Goal: Information Seeking & Learning: Learn about a topic

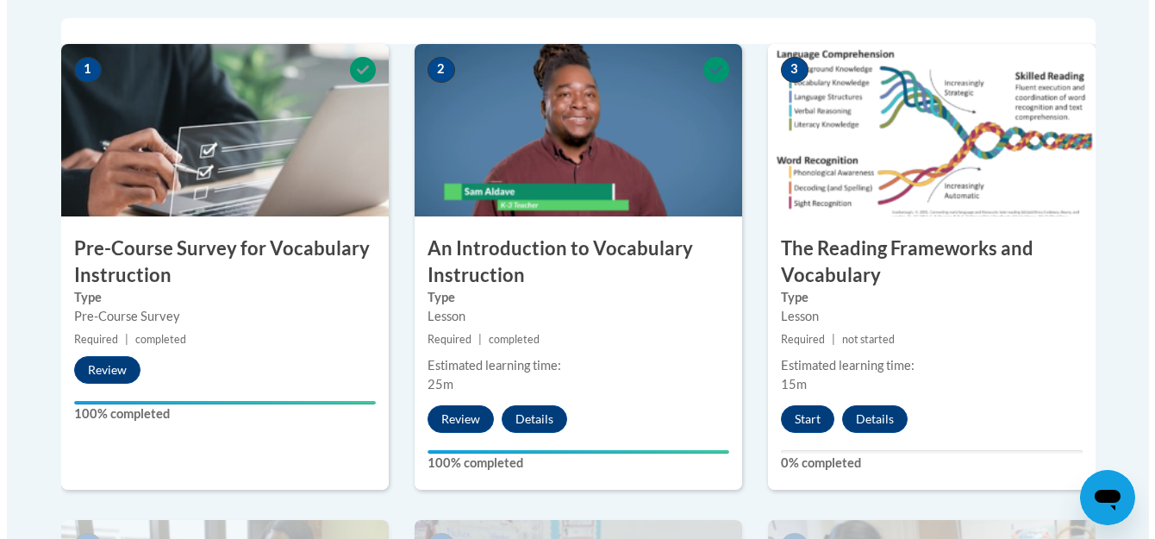
scroll to position [556, 0]
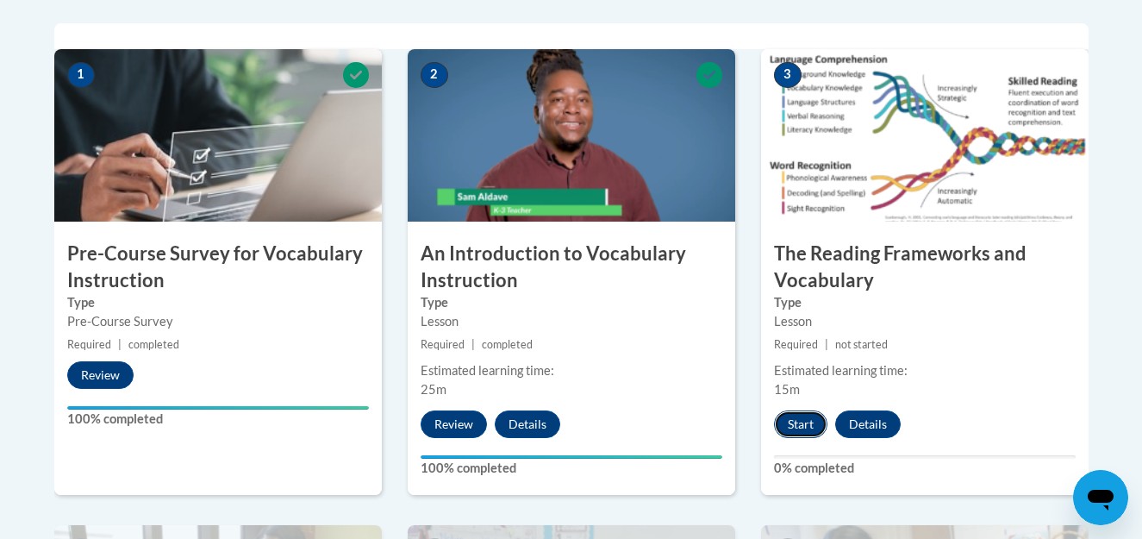
click at [789, 424] on button "Start" at bounding box center [800, 424] width 53 height 28
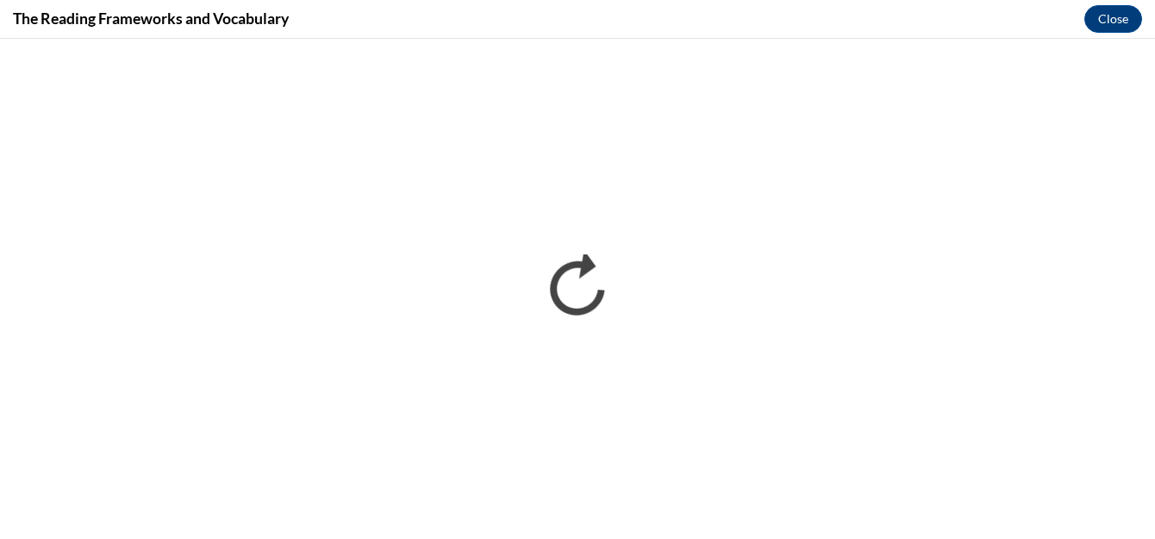
scroll to position [0, 0]
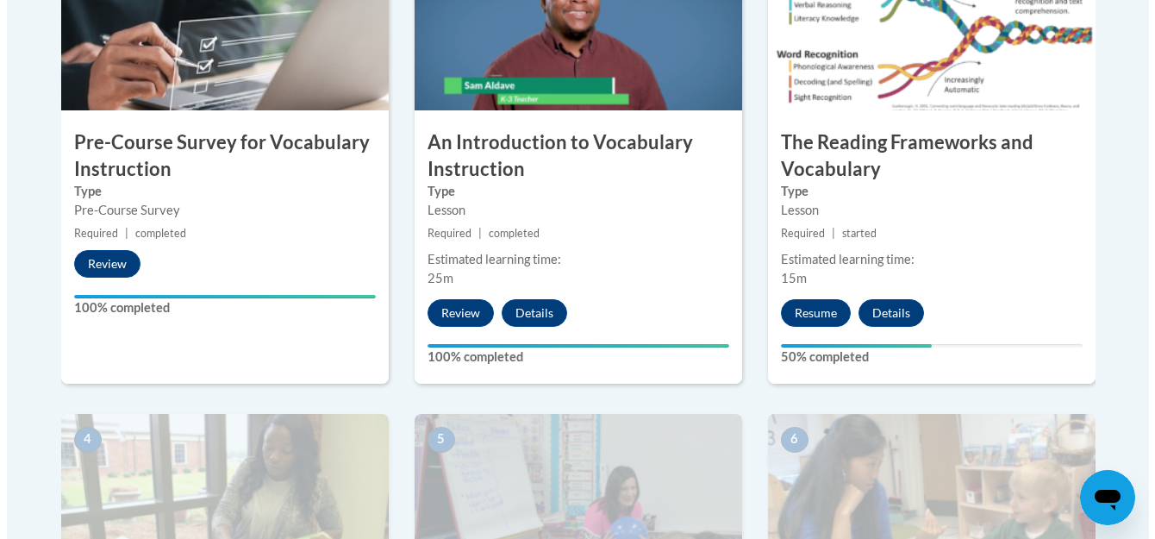
scroll to position [640, 0]
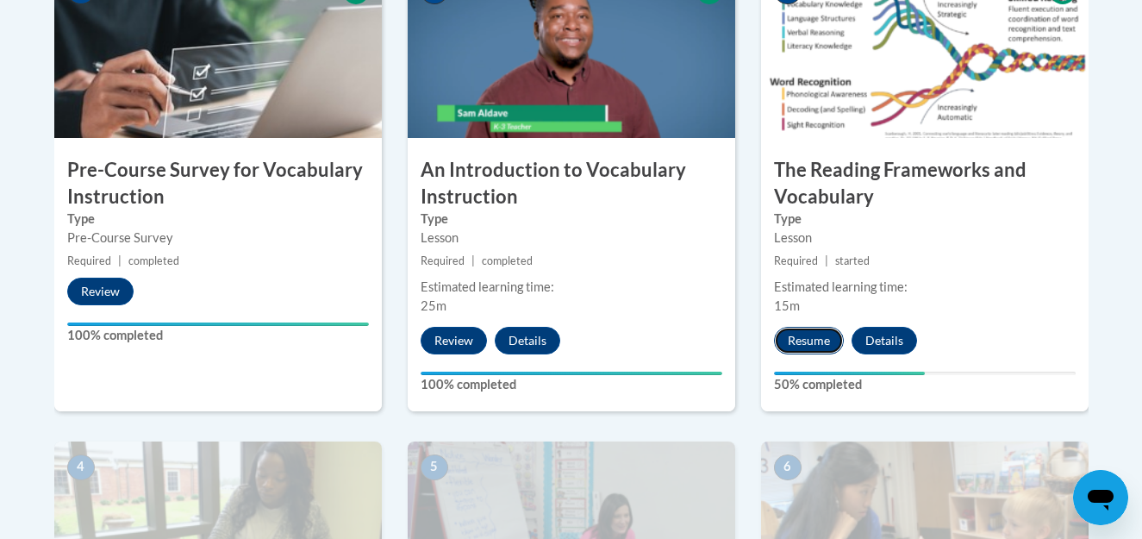
click at [815, 340] on button "Resume" at bounding box center [809, 341] width 70 height 28
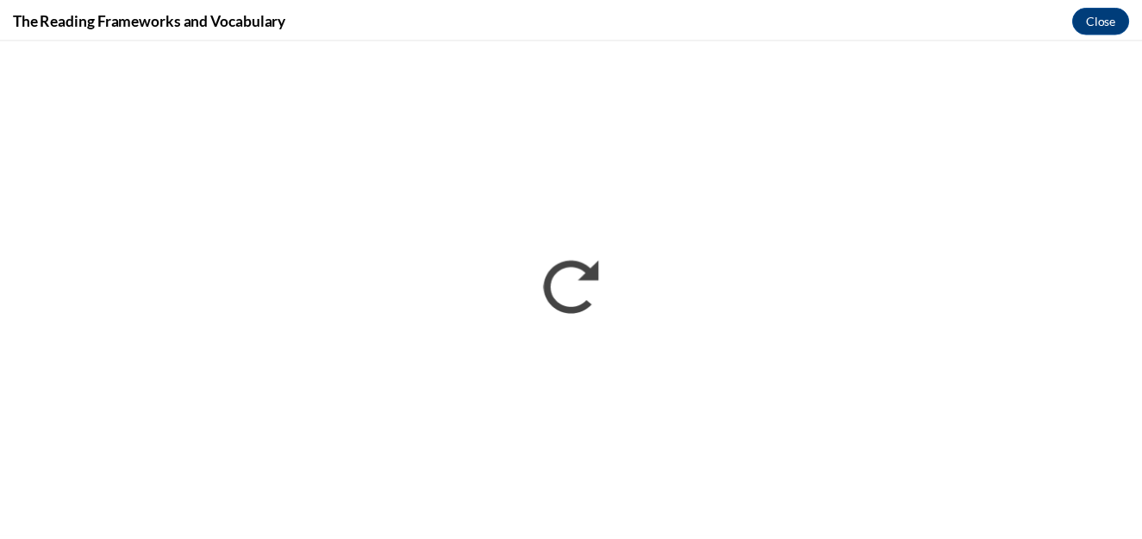
scroll to position [0, 0]
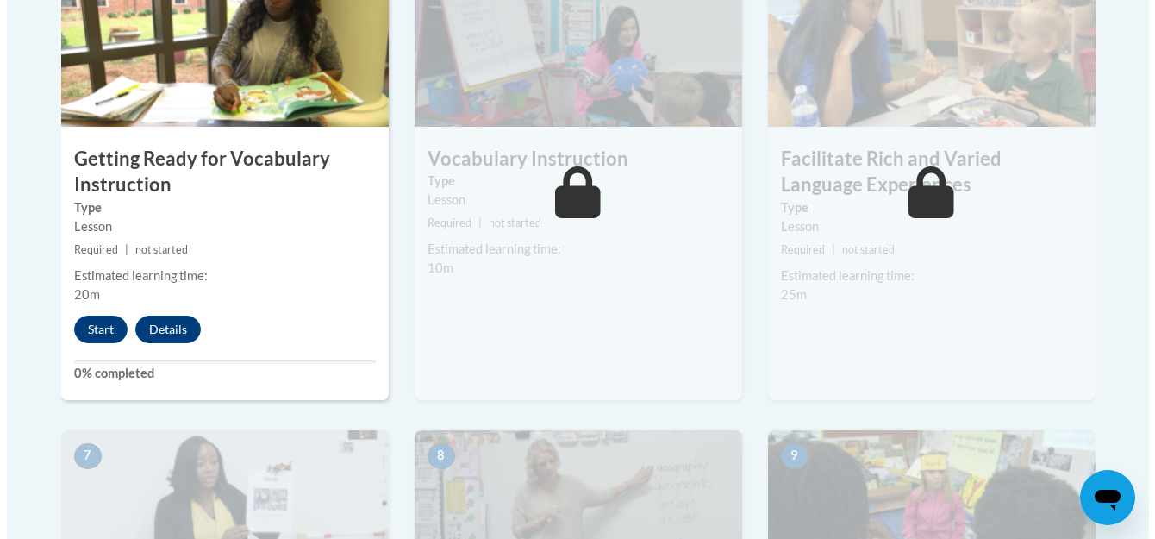
scroll to position [1164, 0]
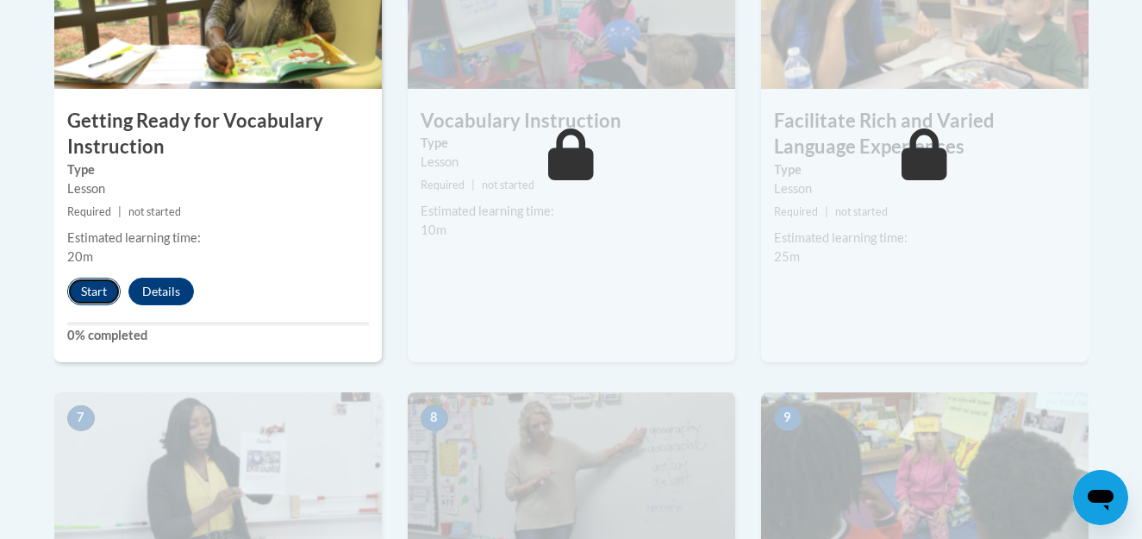
click at [85, 300] on button "Start" at bounding box center [93, 292] width 53 height 28
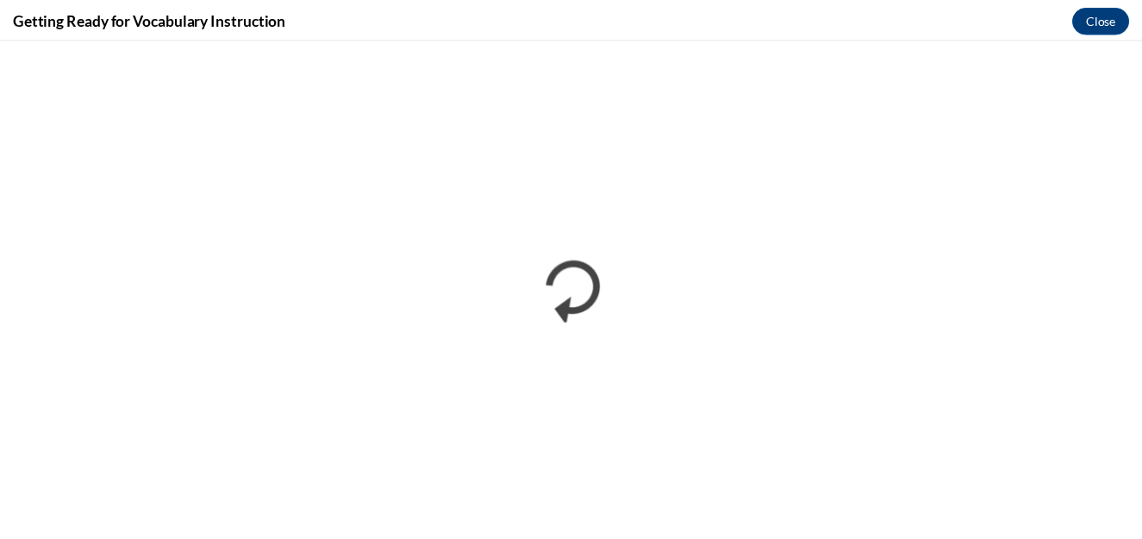
scroll to position [0, 0]
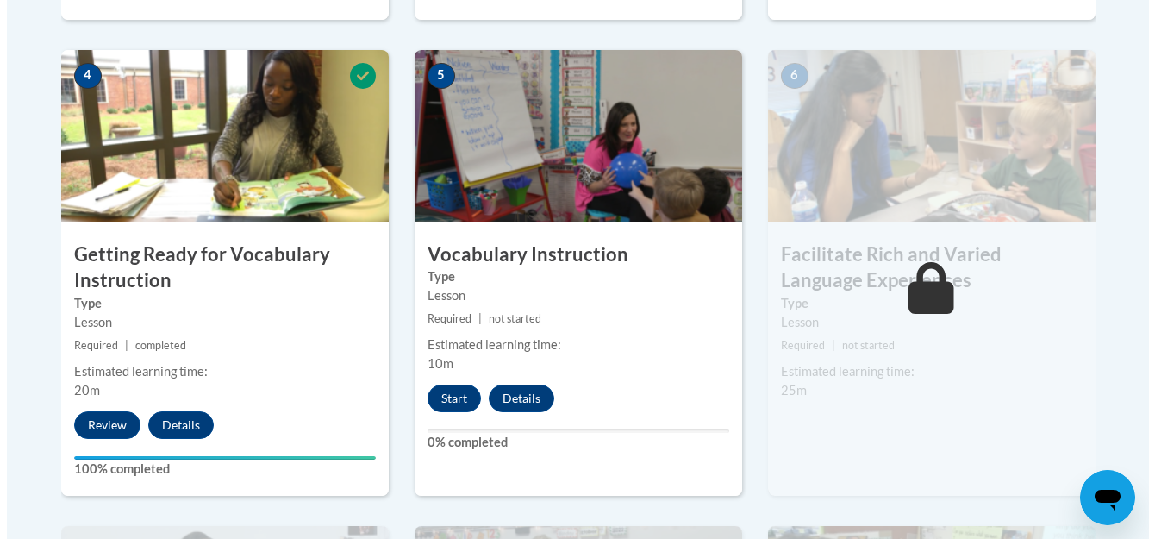
scroll to position [1016, 0]
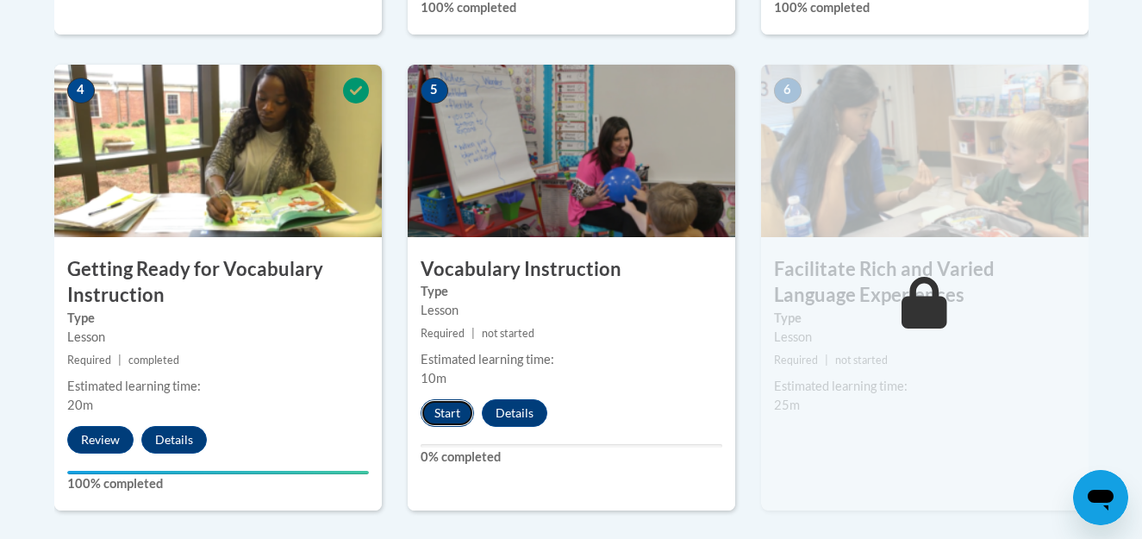
click at [453, 406] on button "Start" at bounding box center [447, 413] width 53 height 28
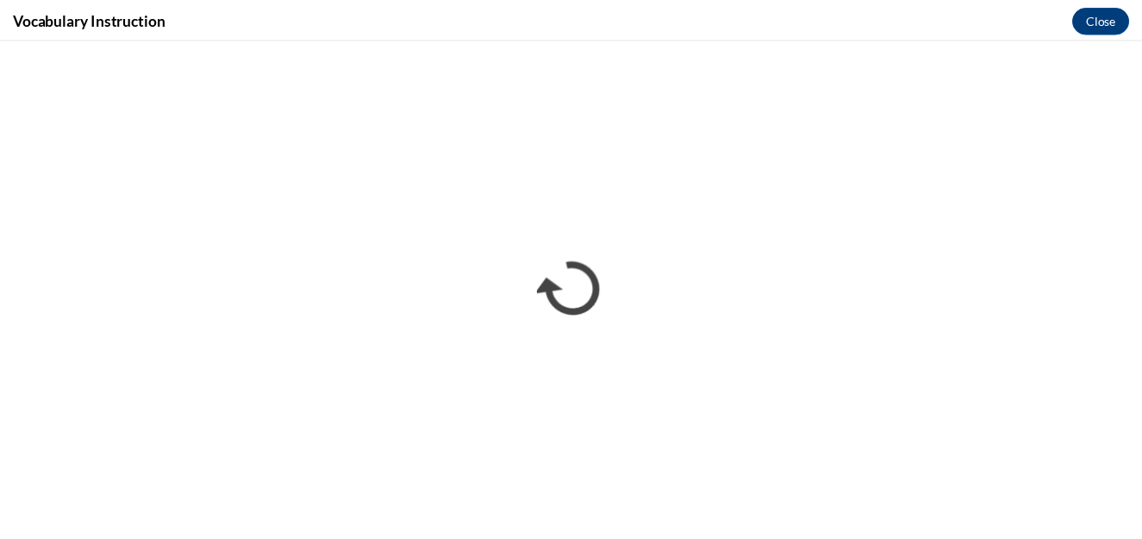
scroll to position [0, 0]
click at [1121, 15] on button "Close" at bounding box center [1113, 19] width 58 height 28
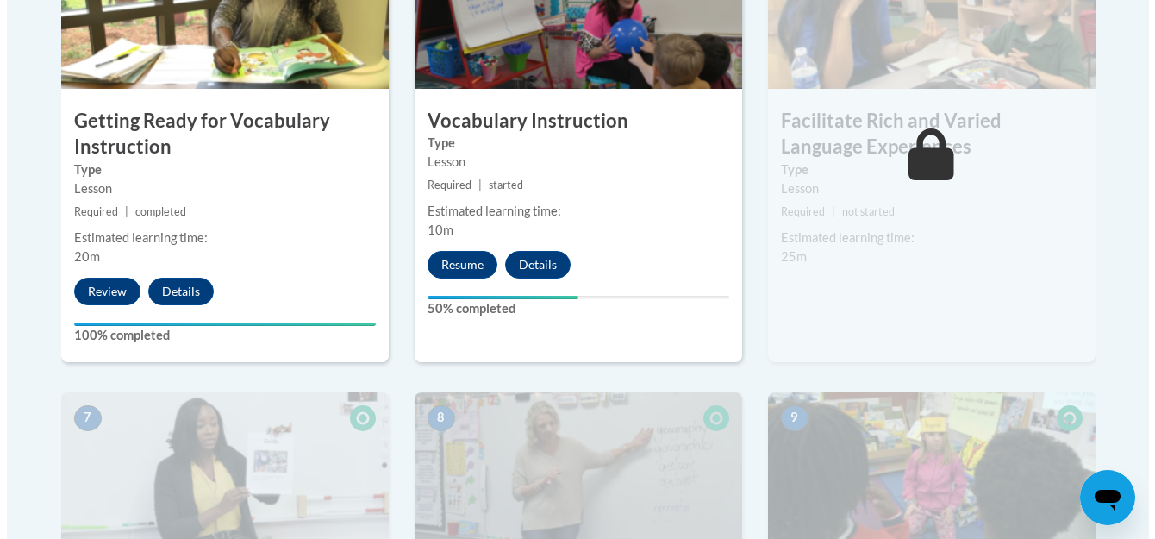
scroll to position [1146, 0]
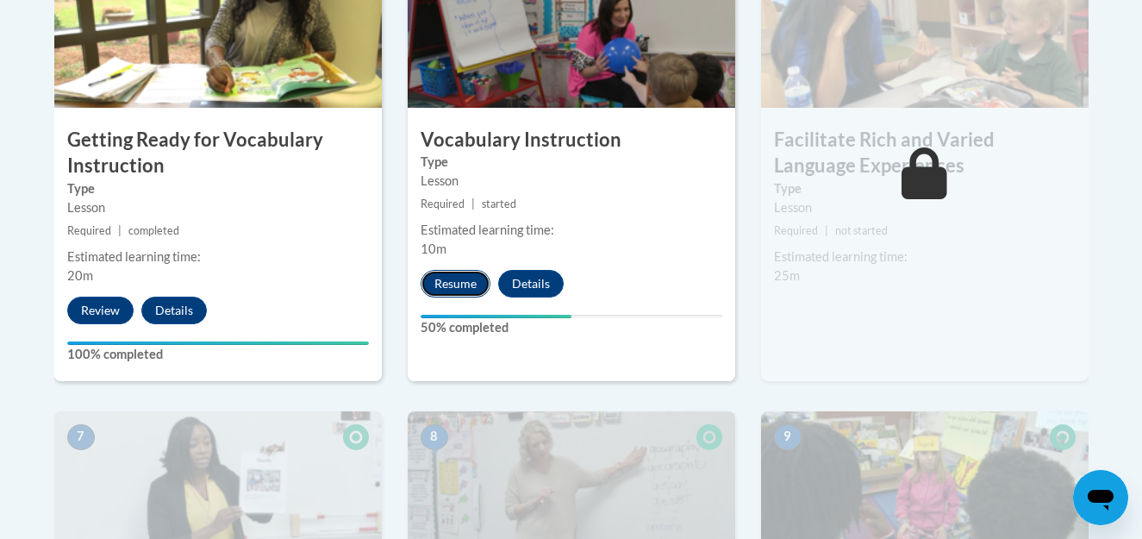
click at [458, 276] on button "Resume" at bounding box center [456, 284] width 70 height 28
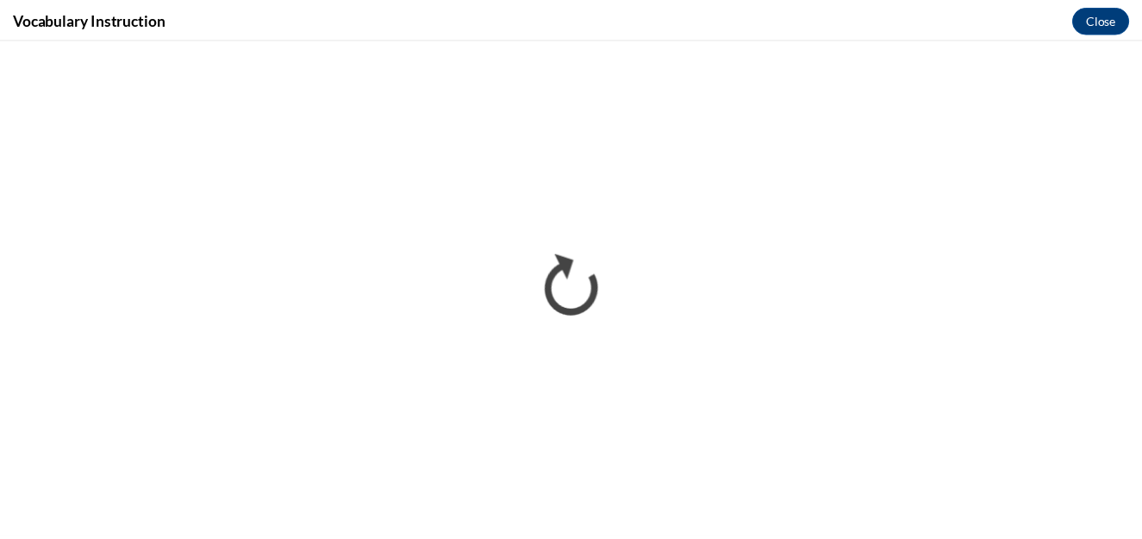
scroll to position [0, 0]
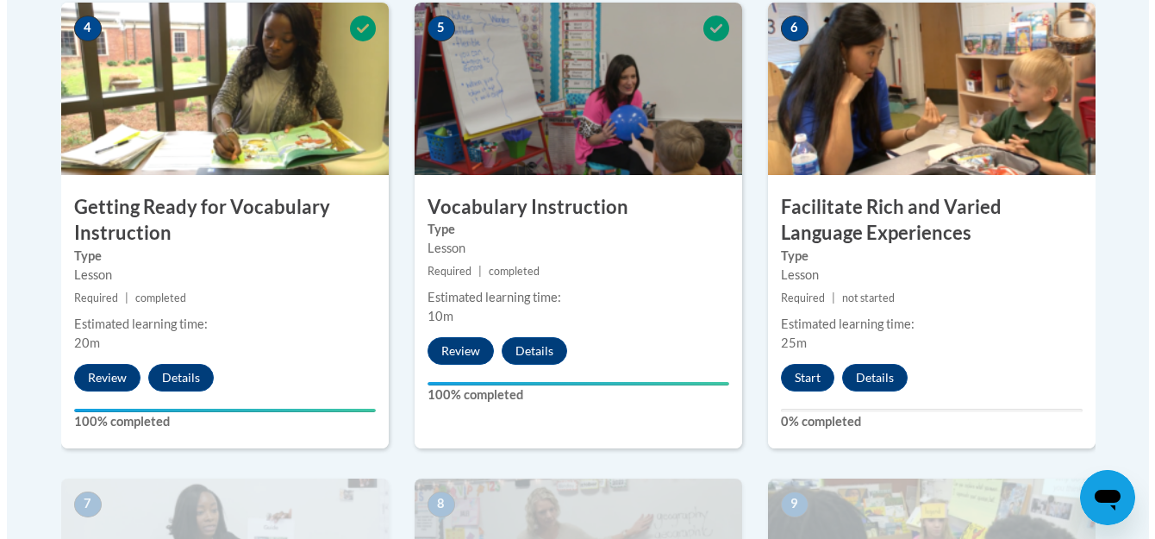
scroll to position [1102, 0]
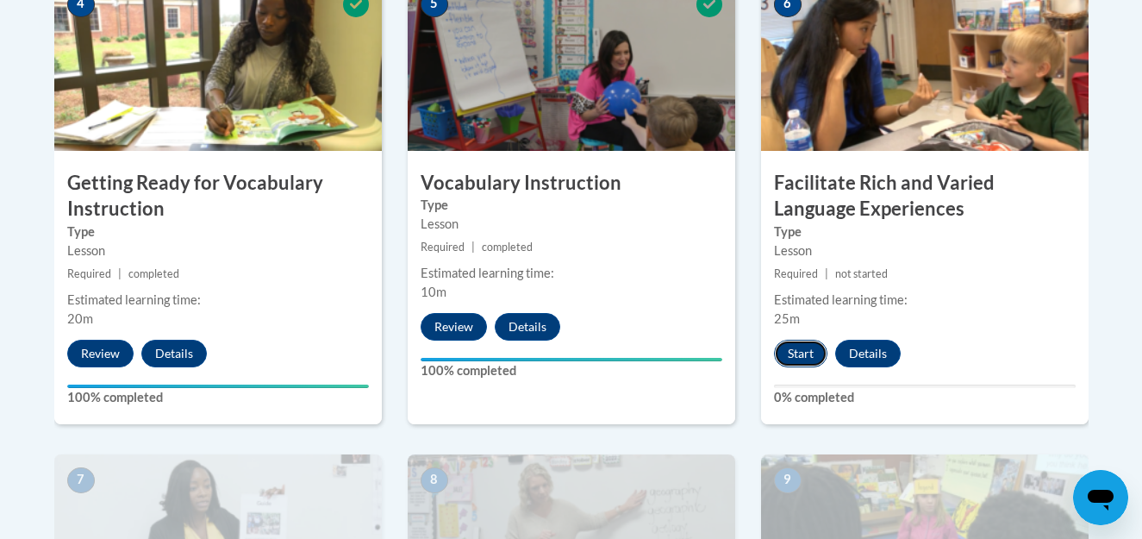
click at [806, 346] on button "Start" at bounding box center [800, 354] width 53 height 28
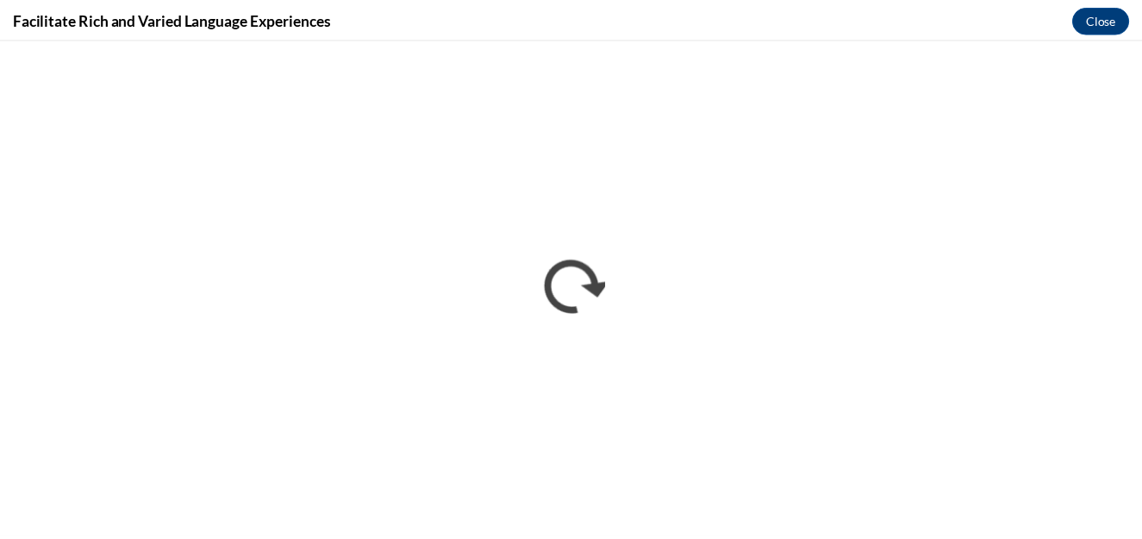
scroll to position [0, 0]
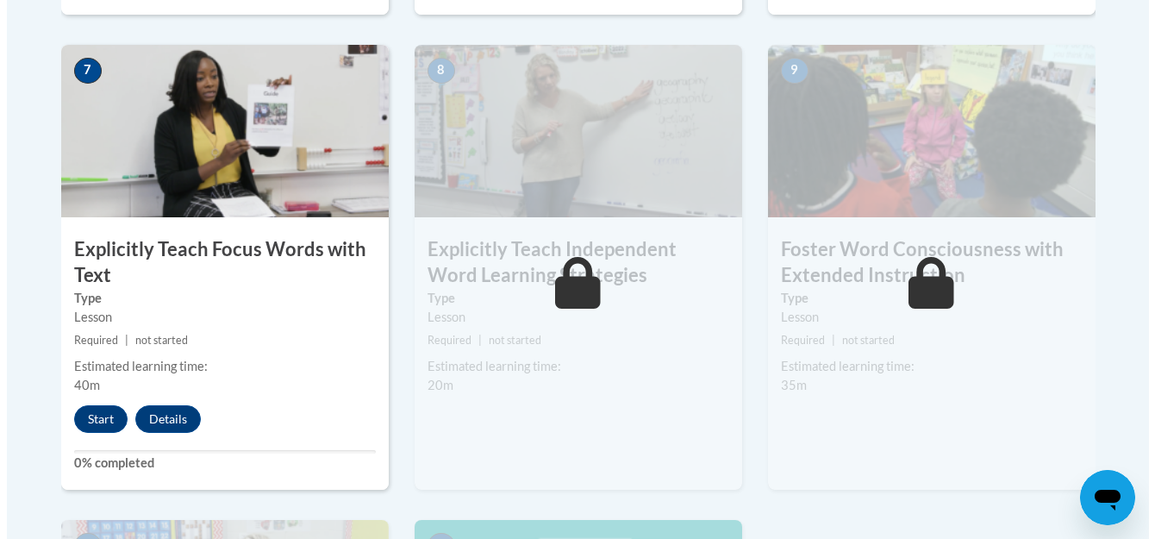
scroll to position [1492, 0]
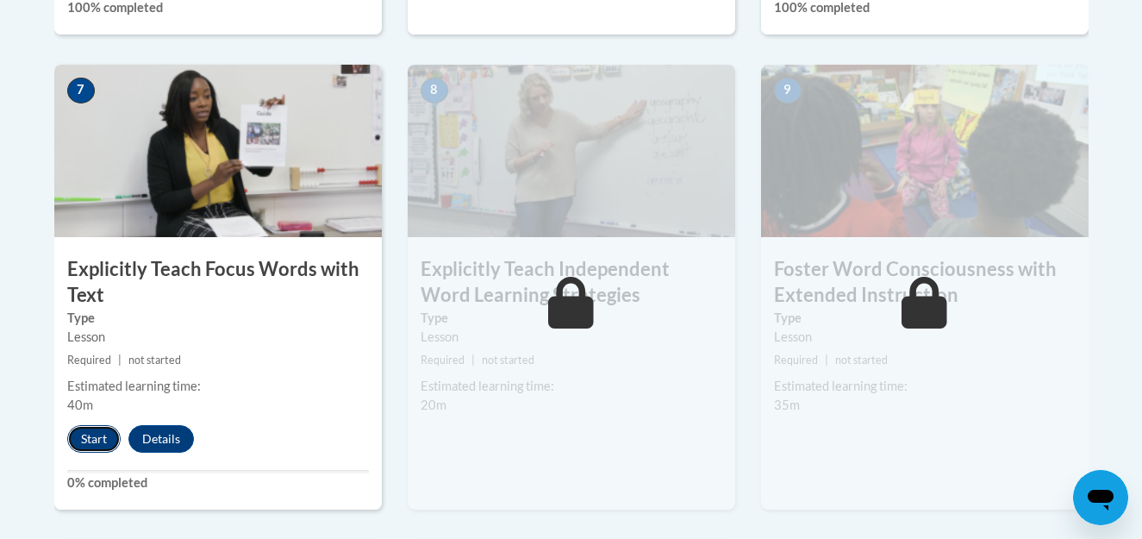
click at [90, 430] on button "Start" at bounding box center [93, 439] width 53 height 28
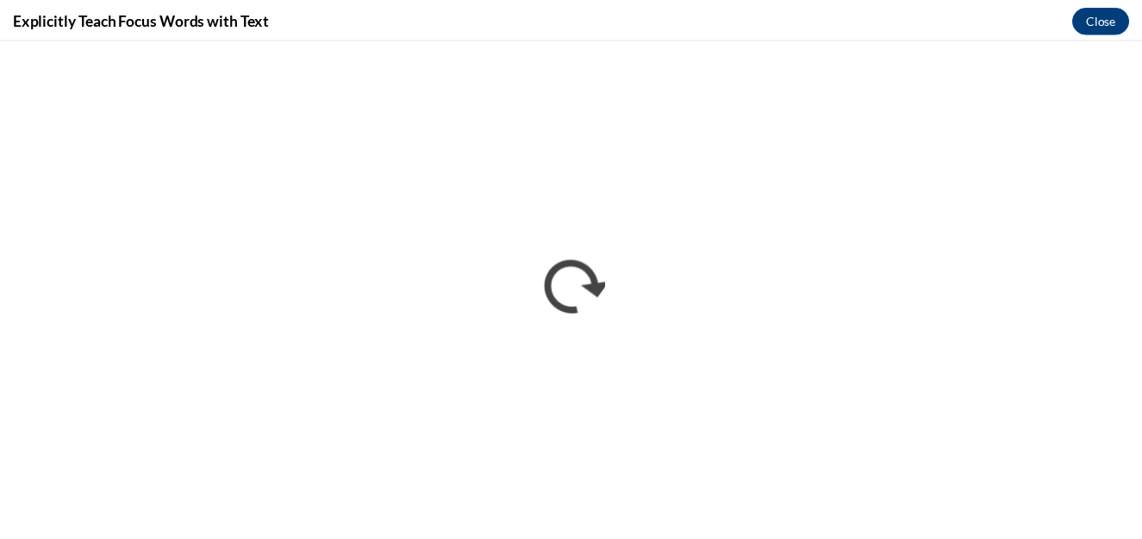
scroll to position [0, 0]
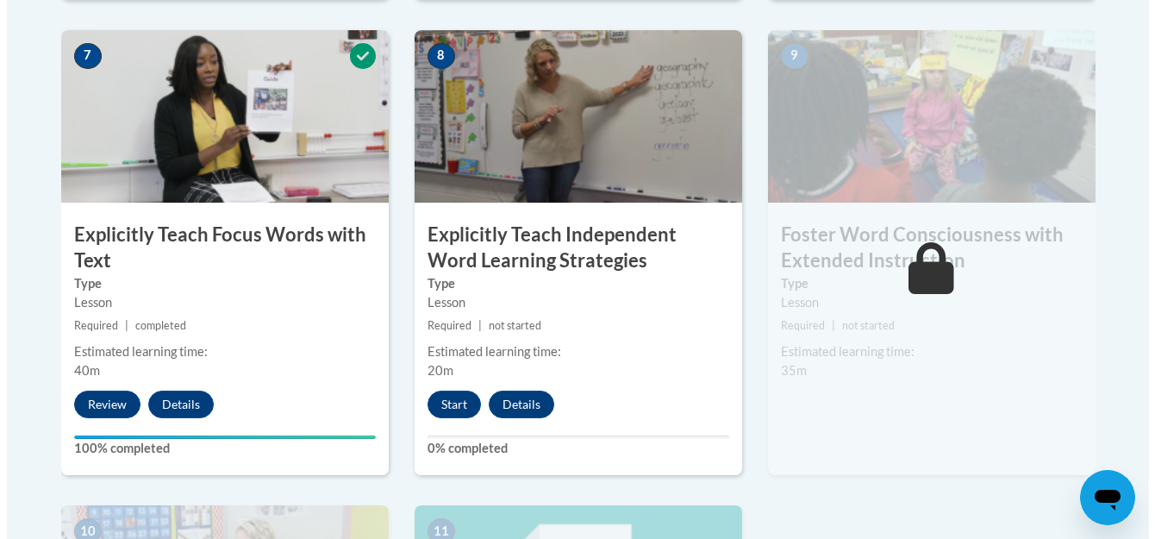
scroll to position [1492, 0]
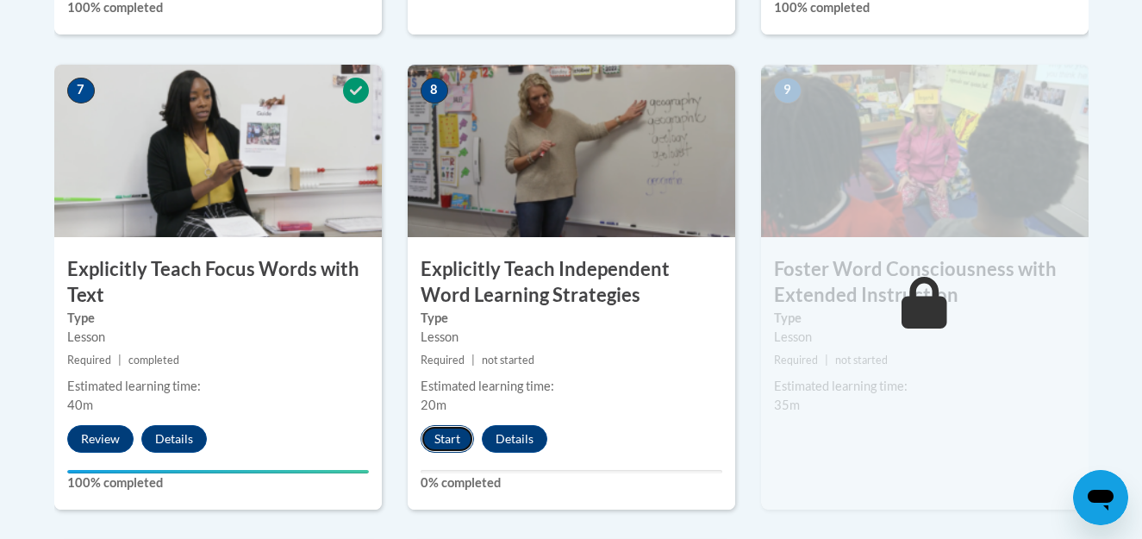
click at [446, 440] on button "Start" at bounding box center [447, 439] width 53 height 28
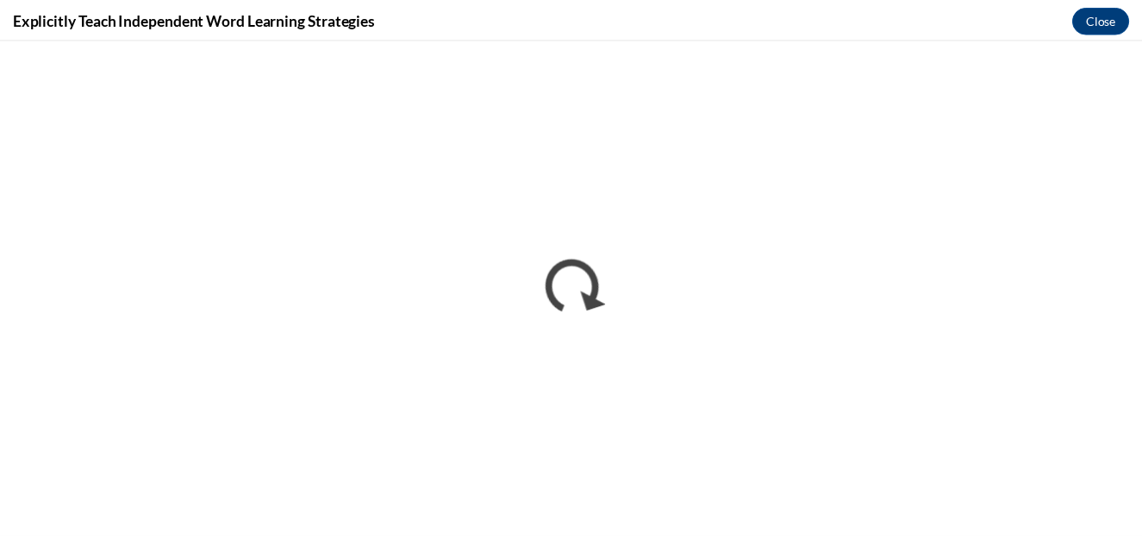
scroll to position [0, 0]
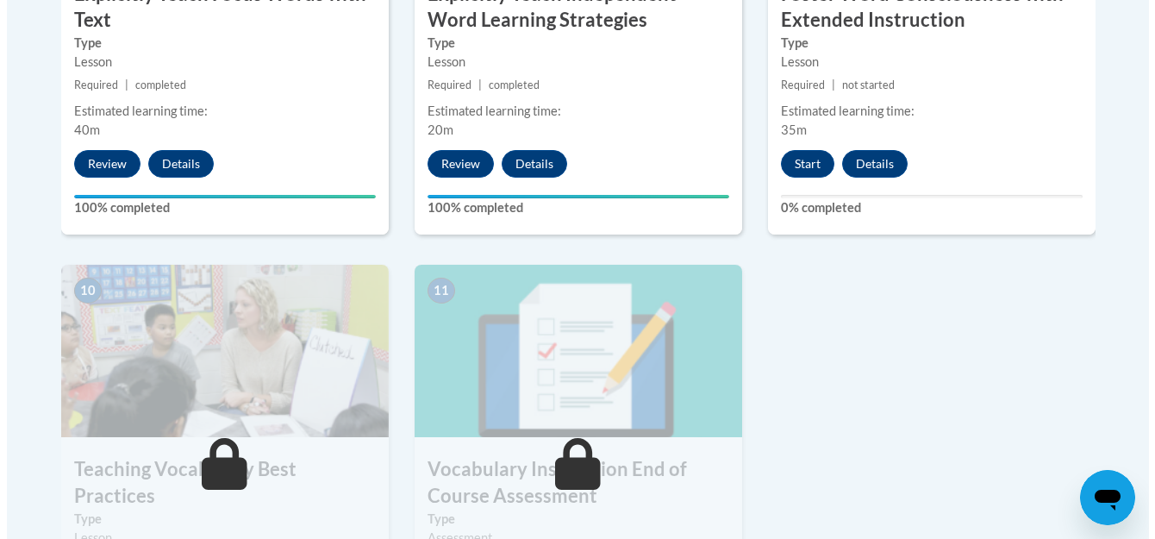
scroll to position [1728, 0]
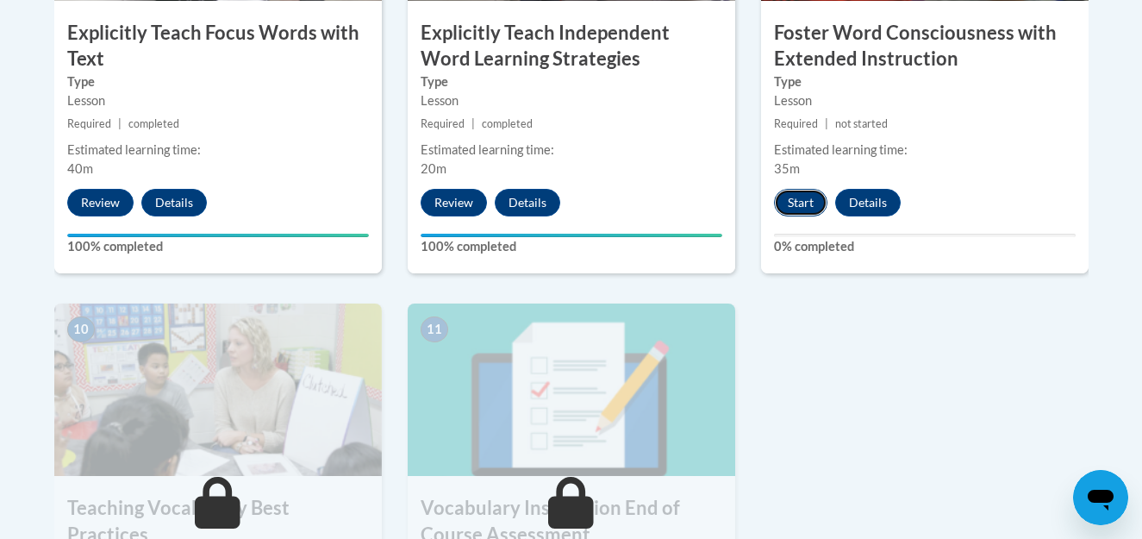
click at [792, 190] on button "Start" at bounding box center [800, 203] width 53 height 28
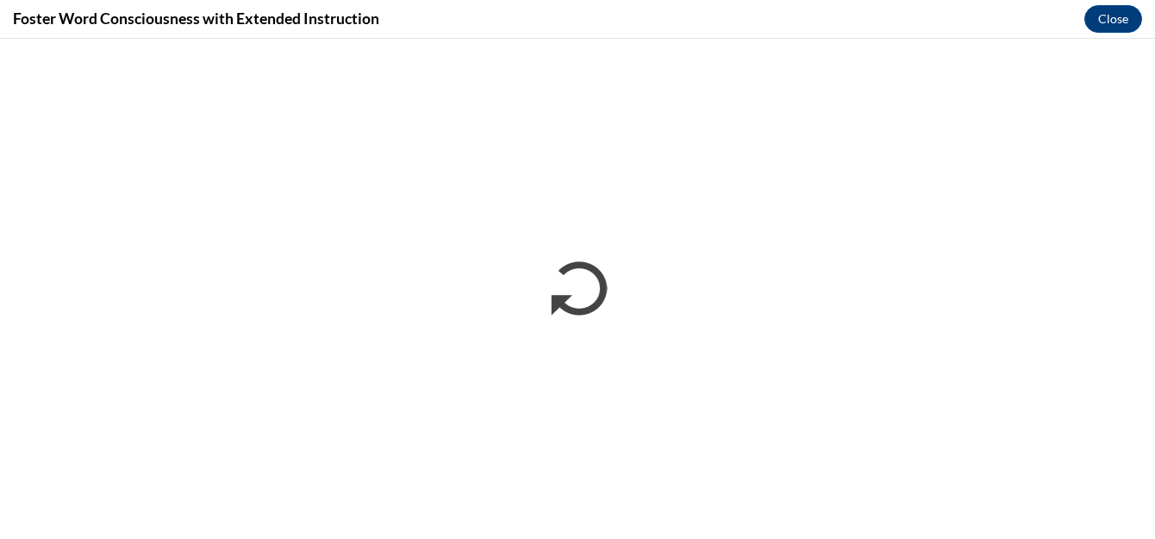
scroll to position [0, 0]
